Goal: Find specific page/section: Find specific page/section

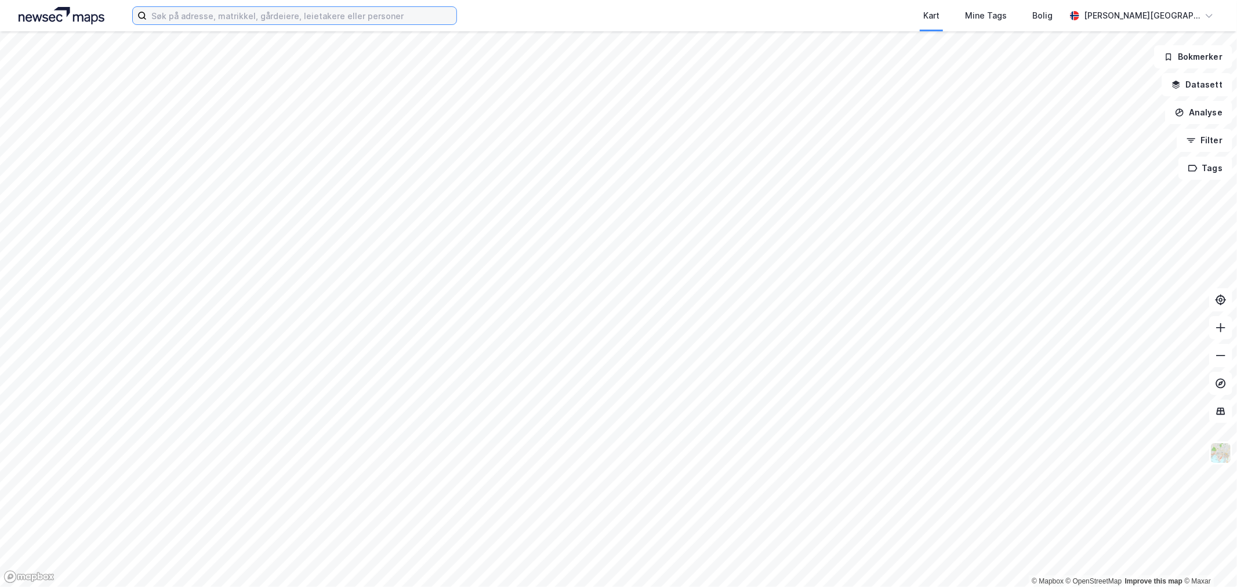
click at [301, 16] on input at bounding box center [302, 15] width 310 height 17
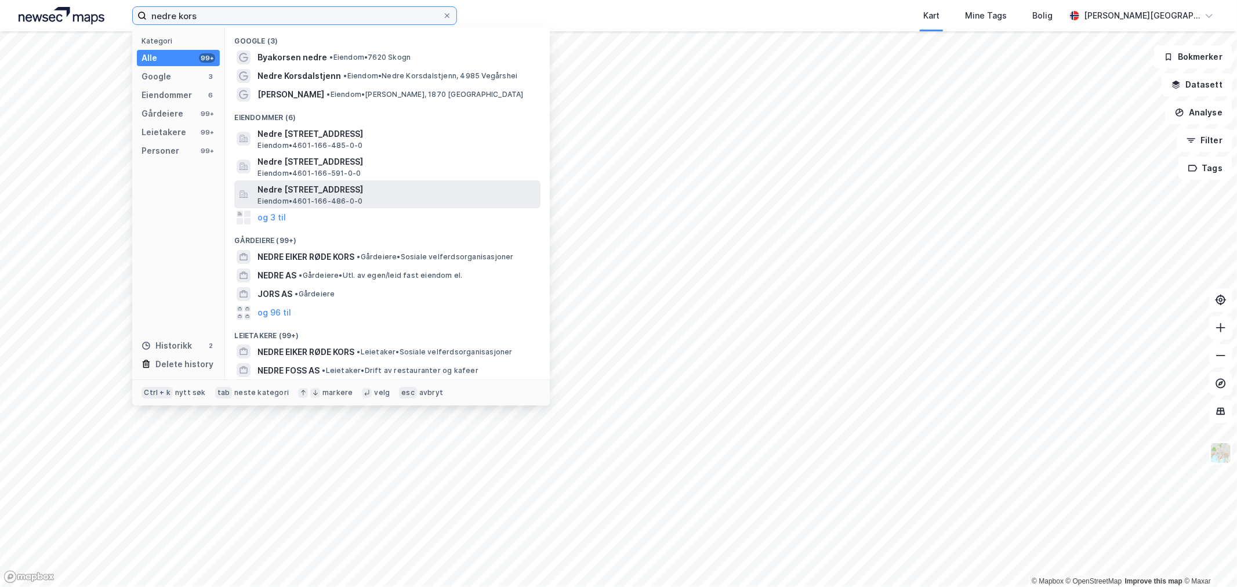
type input "nedre kors"
click at [339, 192] on span "Nedre [STREET_ADDRESS]" at bounding box center [396, 190] width 278 height 14
